Goal: Information Seeking & Learning: Learn about a topic

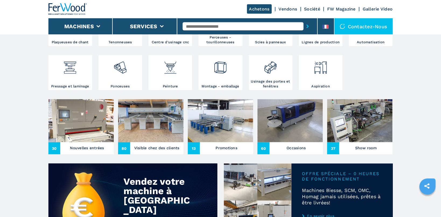
scroll to position [143, 0]
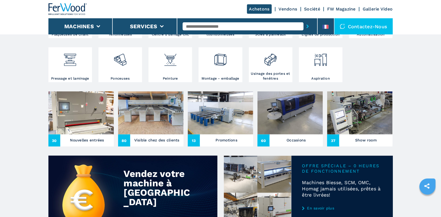
click at [79, 114] on img at bounding box center [80, 112] width 65 height 43
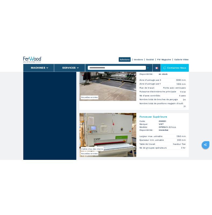
scroll to position [285, 0]
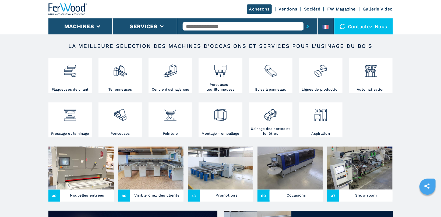
scroll to position [143, 0]
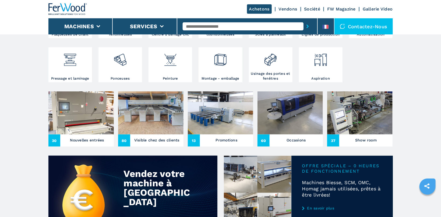
click at [200, 117] on img at bounding box center [220, 112] width 65 height 43
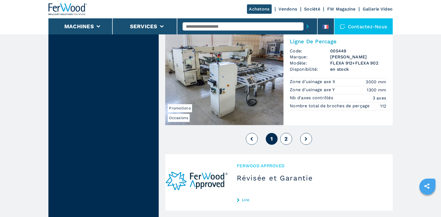
scroll to position [1369, 0]
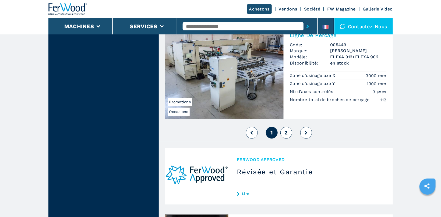
click at [281, 133] on button "2" at bounding box center [286, 133] width 12 height 12
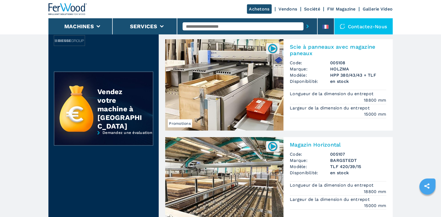
scroll to position [200, 0]
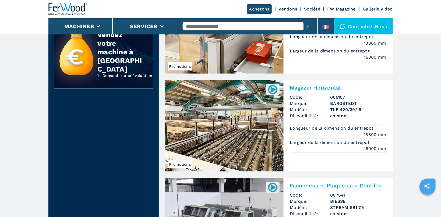
click at [237, 137] on img at bounding box center [224, 125] width 118 height 91
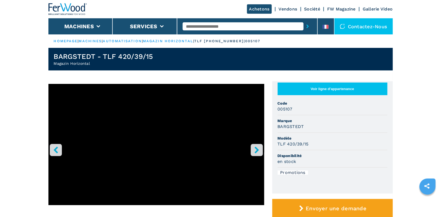
click at [257, 152] on icon "right-button" at bounding box center [256, 150] width 7 height 7
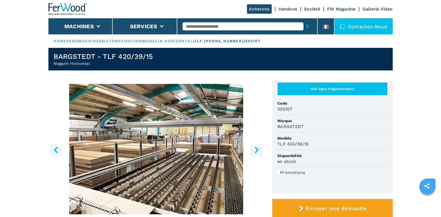
click at [220, 150] on img "Go to Slide 2" at bounding box center [156, 149] width 216 height 130
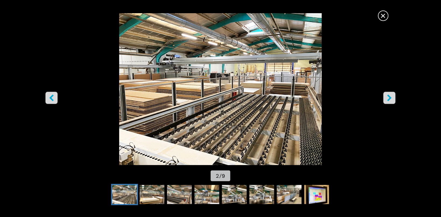
click at [374, 72] on img "Go to Slide 2" at bounding box center [220, 89] width 397 height 152
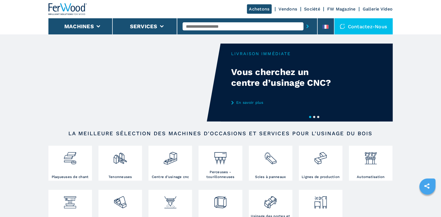
click at [199, 27] on input "text" at bounding box center [243, 26] width 121 height 8
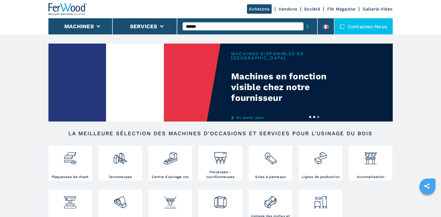
click at [196, 25] on input "******" at bounding box center [243, 26] width 121 height 8
type input "******"
click at [262, 35] on div "008153" at bounding box center [243, 35] width 121 height 10
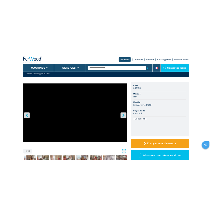
scroll to position [57, 0]
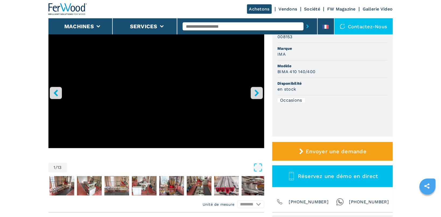
click at [258, 93] on icon "right-button" at bounding box center [257, 93] width 4 height 7
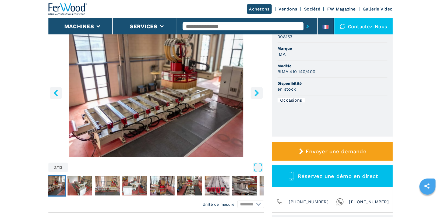
click at [259, 93] on icon "right-button" at bounding box center [257, 93] width 4 height 7
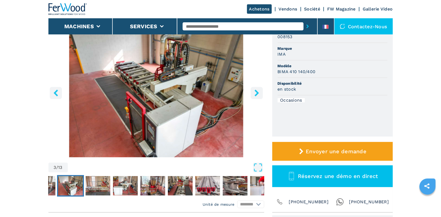
click at [259, 93] on icon "right-button" at bounding box center [257, 93] width 4 height 7
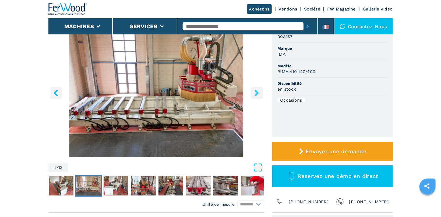
click at [259, 93] on icon "right-button" at bounding box center [257, 93] width 4 height 7
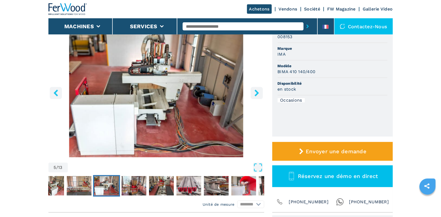
click at [259, 93] on icon "right-button" at bounding box center [257, 93] width 4 height 7
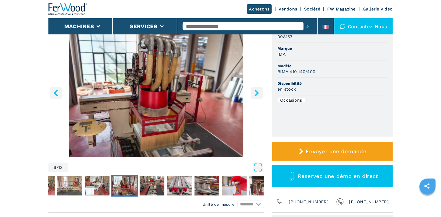
click at [259, 93] on icon "right-button" at bounding box center [257, 93] width 4 height 7
